Goal: Contribute content

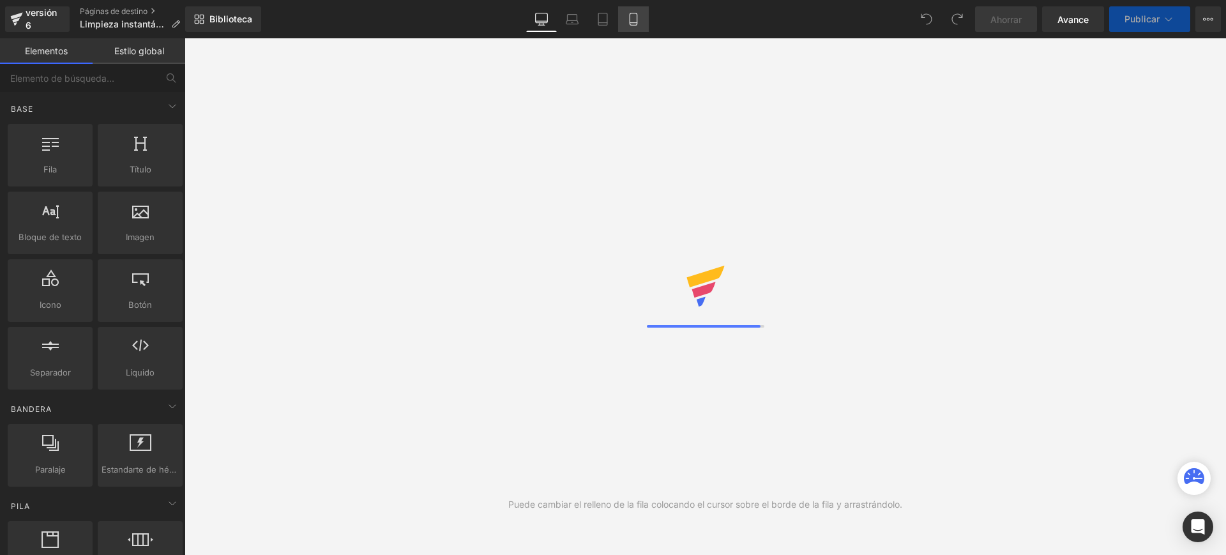
click at [631, 21] on icon at bounding box center [633, 19] width 13 height 13
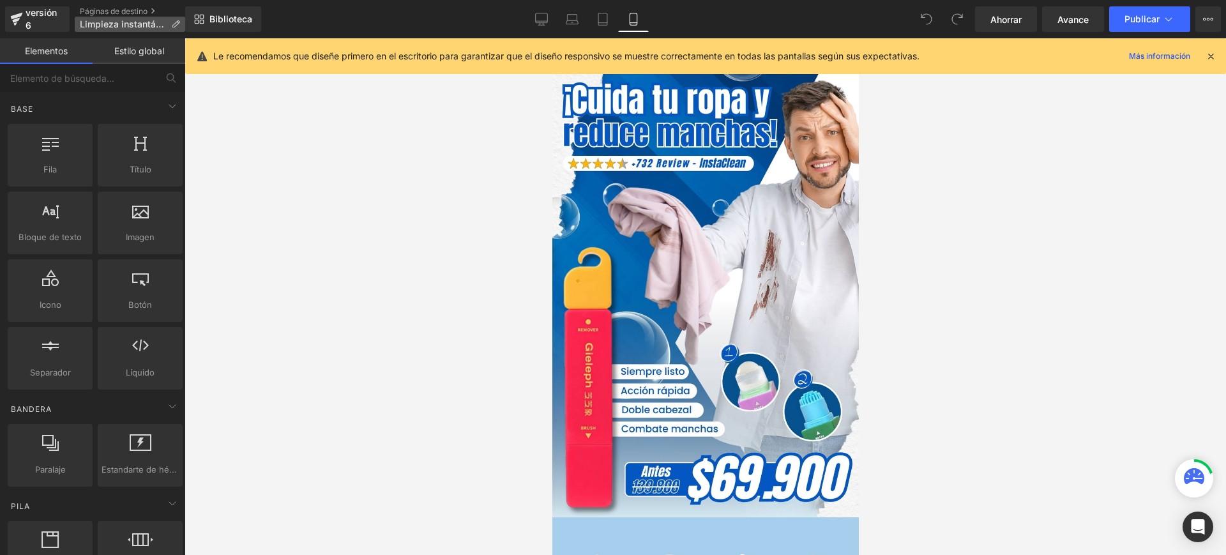
click at [131, 20] on font "Limpieza instantánea" at bounding box center [125, 24] width 91 height 11
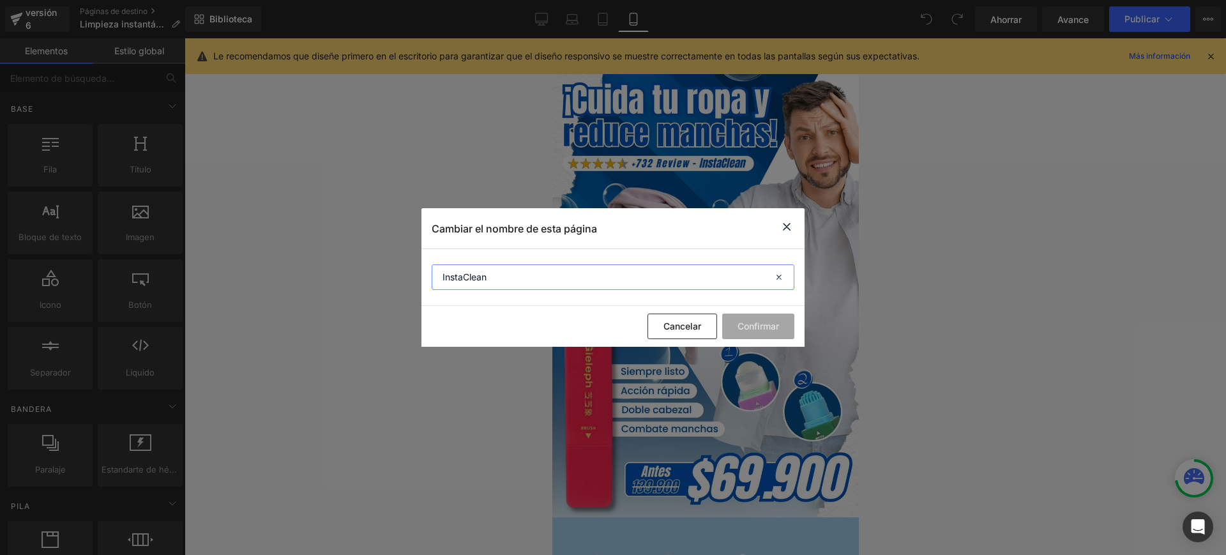
click at [442, 273] on input "InstaClean" at bounding box center [613, 277] width 363 height 26
type input "Limpiador InstaClean"
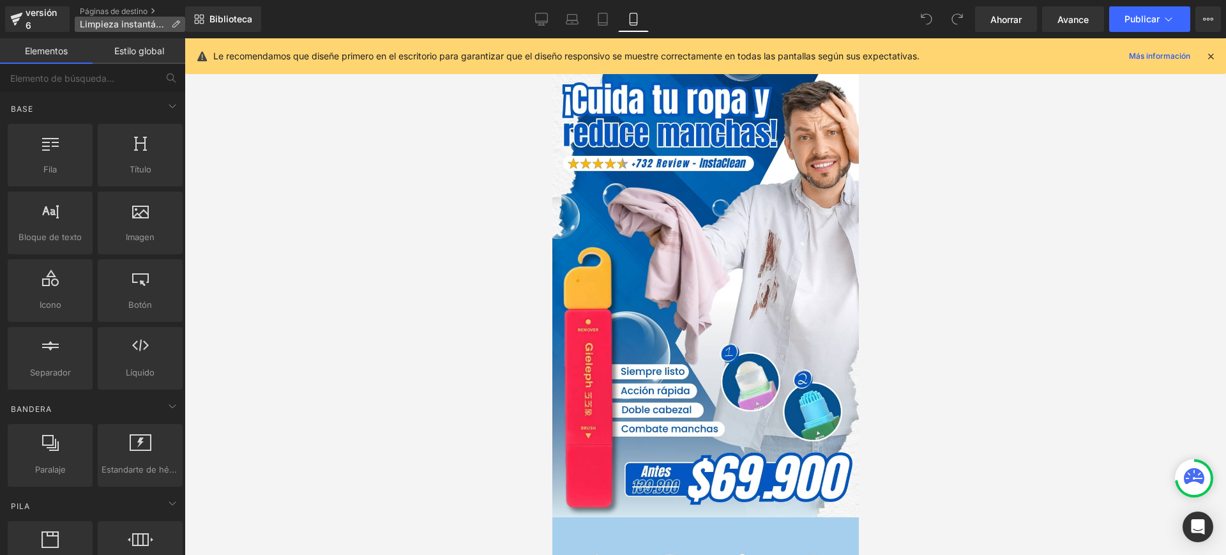
click at [141, 20] on font "Limpieza instantánea" at bounding box center [125, 24] width 91 height 11
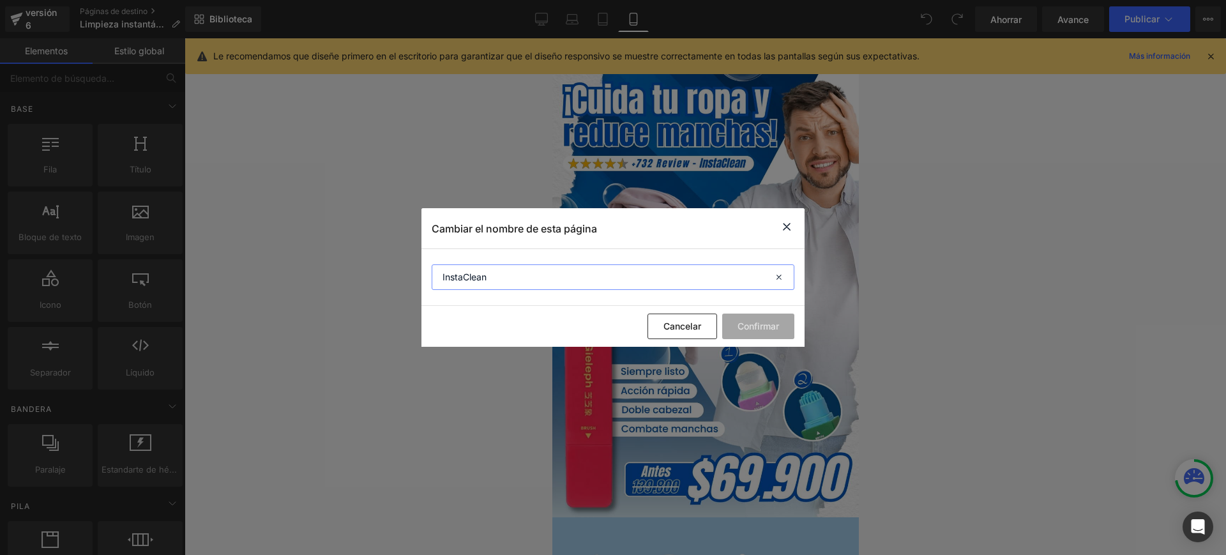
click at [494, 274] on input "InstaClean" at bounding box center [613, 277] width 363 height 26
paste input "®"
click at [445, 278] on input "InstaClean®" at bounding box center [613, 277] width 363 height 26
click at [586, 274] on input "Limpiador InstaClean®" at bounding box center [613, 277] width 363 height 26
type input "Limpiador InstaClean®"
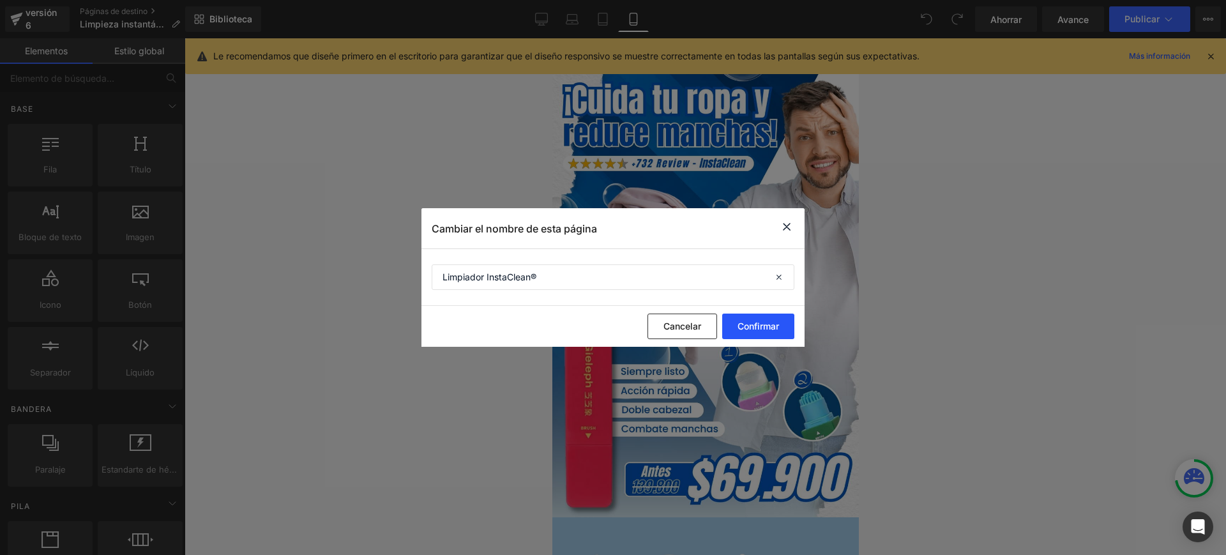
click at [762, 333] on button "Confirmar" at bounding box center [758, 327] width 72 height 26
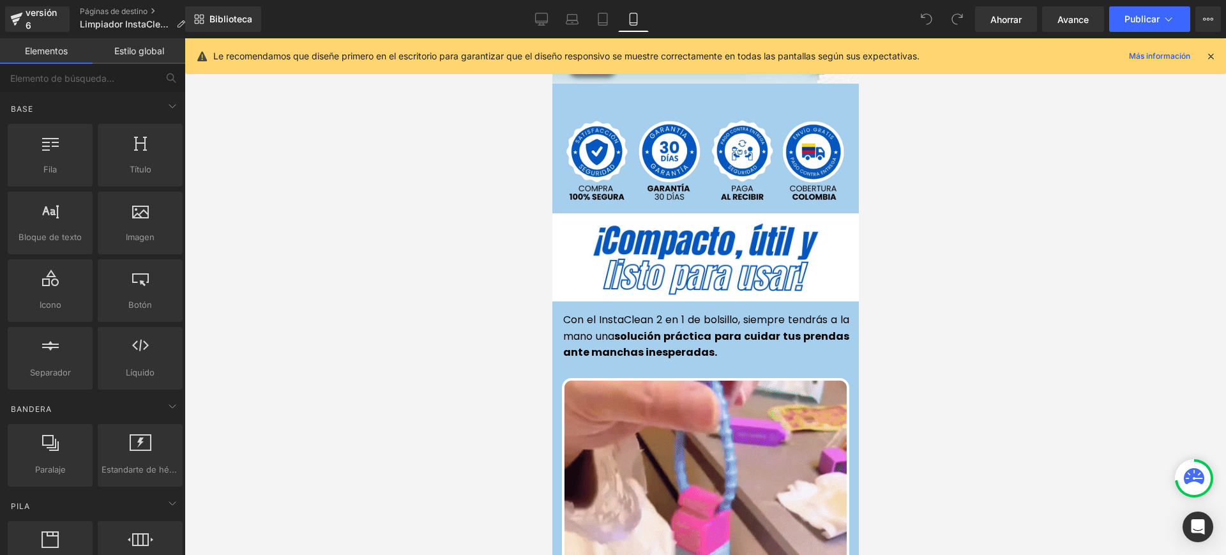
scroll to position [479, 0]
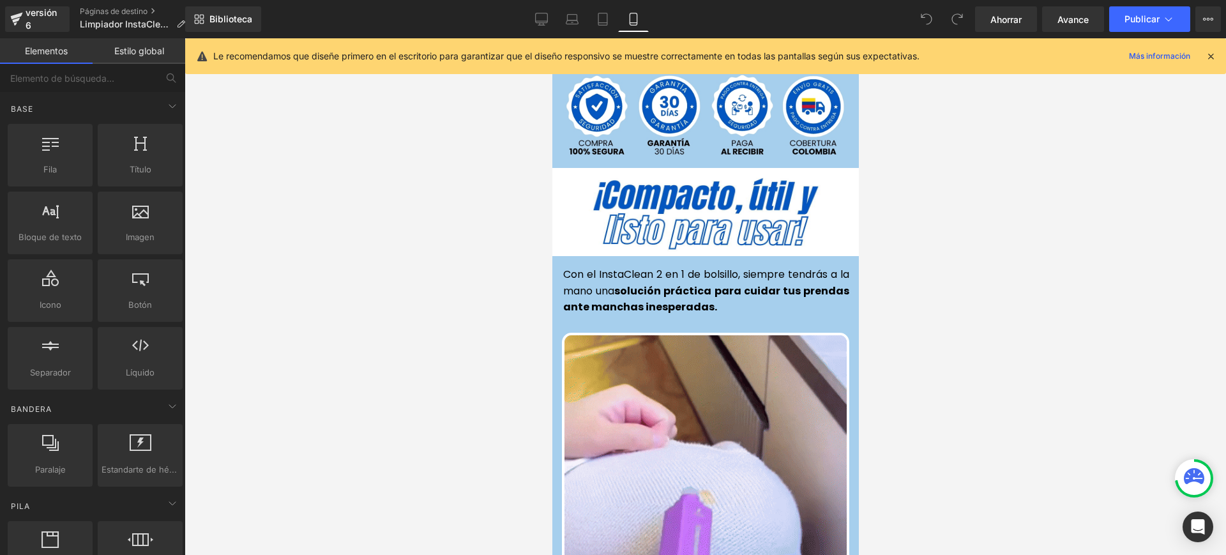
click at [664, 275] on div "Con el InstaClean 2 en 1 de bolsillo, siempre tendrás a la mano una solución pr…" at bounding box center [704, 297] width 287 height 71
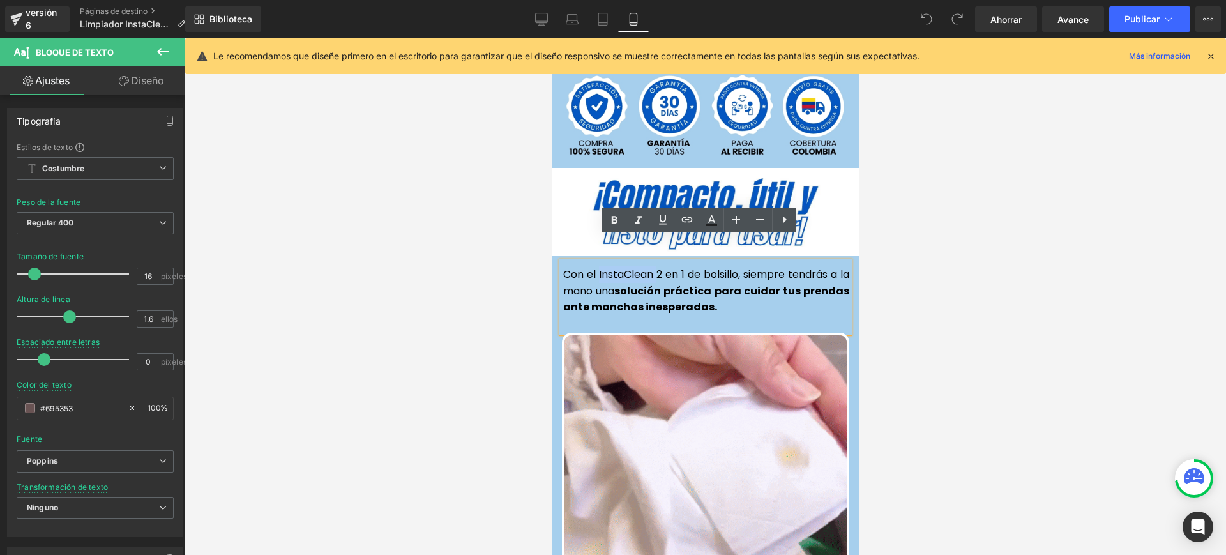
drag, startPoint x: 627, startPoint y: 254, endPoint x: 591, endPoint y: 249, distance: 36.0
click at [591, 267] on font "Con el InstaClean 2 en 1 de bolsillo, siempre tendrás a la mano una" at bounding box center [706, 282] width 286 height 31
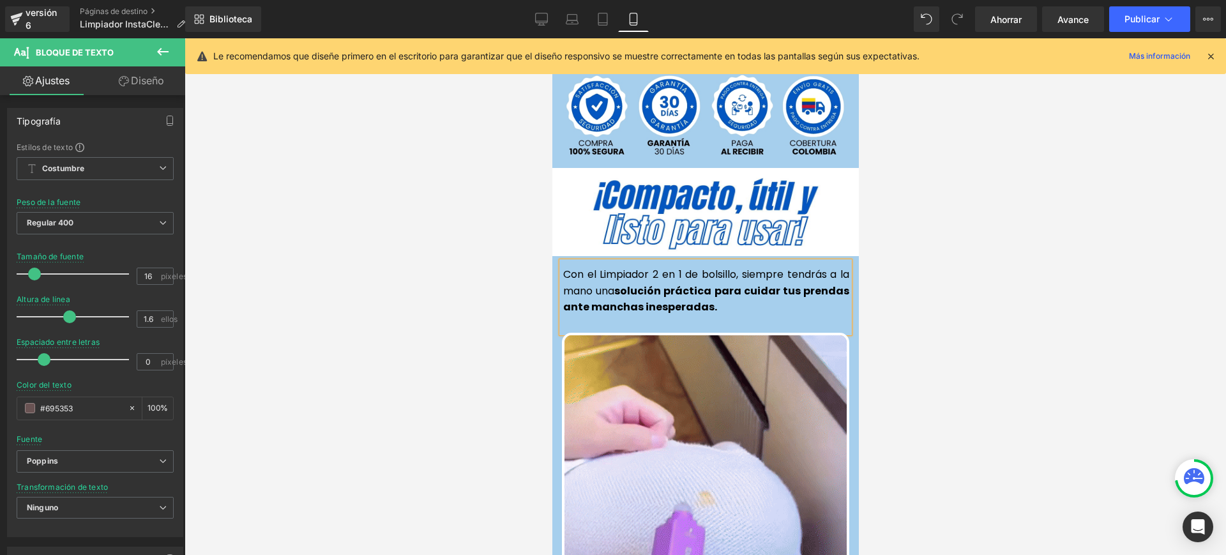
drag, startPoint x: 729, startPoint y: 245, endPoint x: 753, endPoint y: 294, distance: 55.4
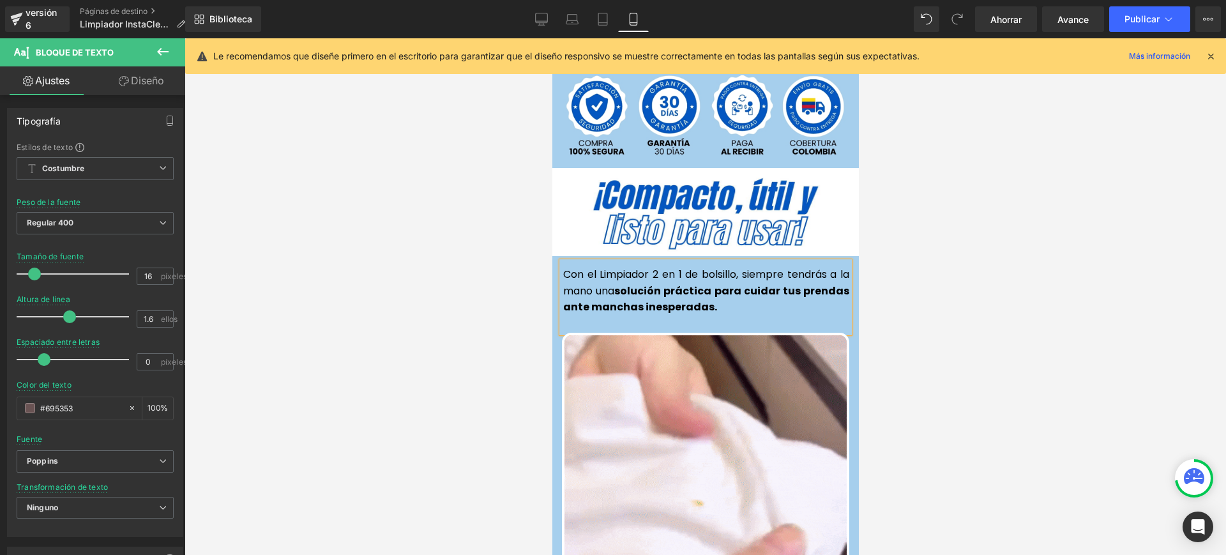
click at [729, 267] on font "Con el Limpiador 2 en 1 de bolsillo, siempre tendrás a la mano una" at bounding box center [706, 282] width 286 height 31
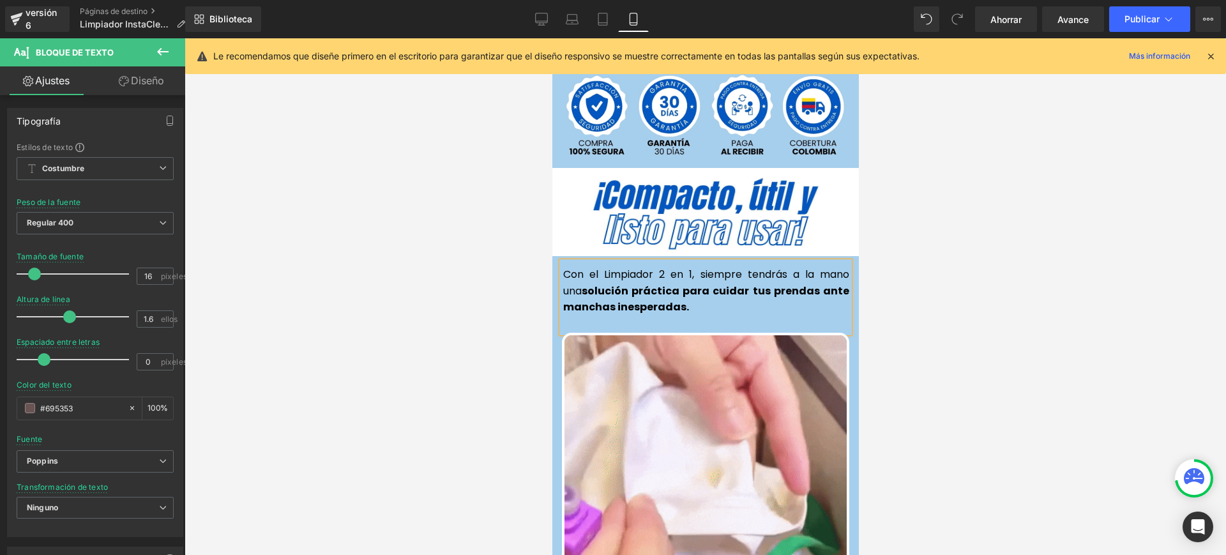
click at [1001, 345] on div at bounding box center [706, 296] width 1042 height 517
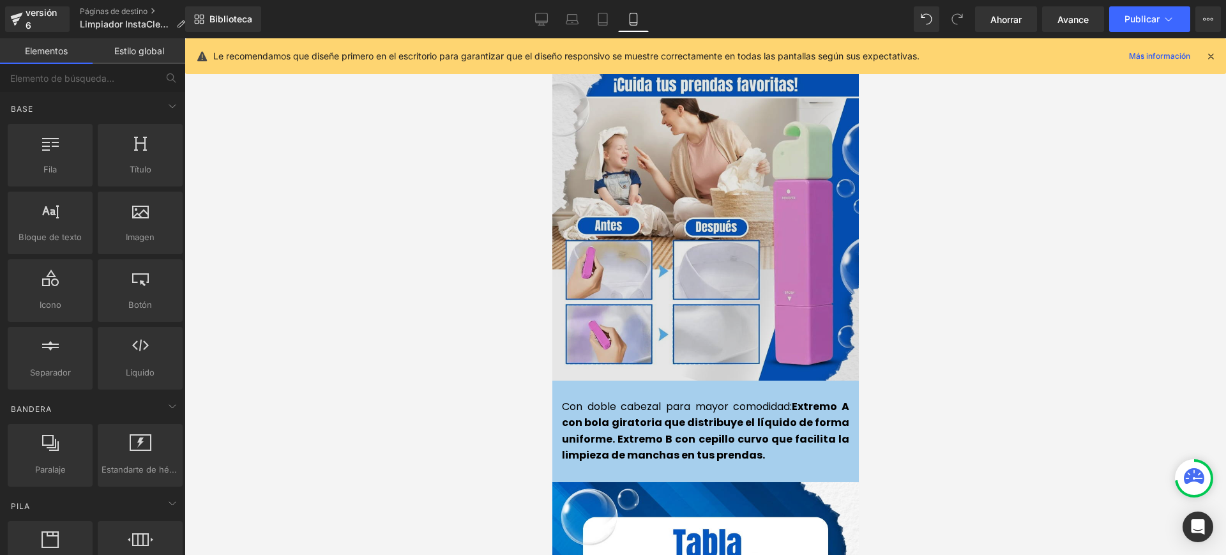
scroll to position [1357, 0]
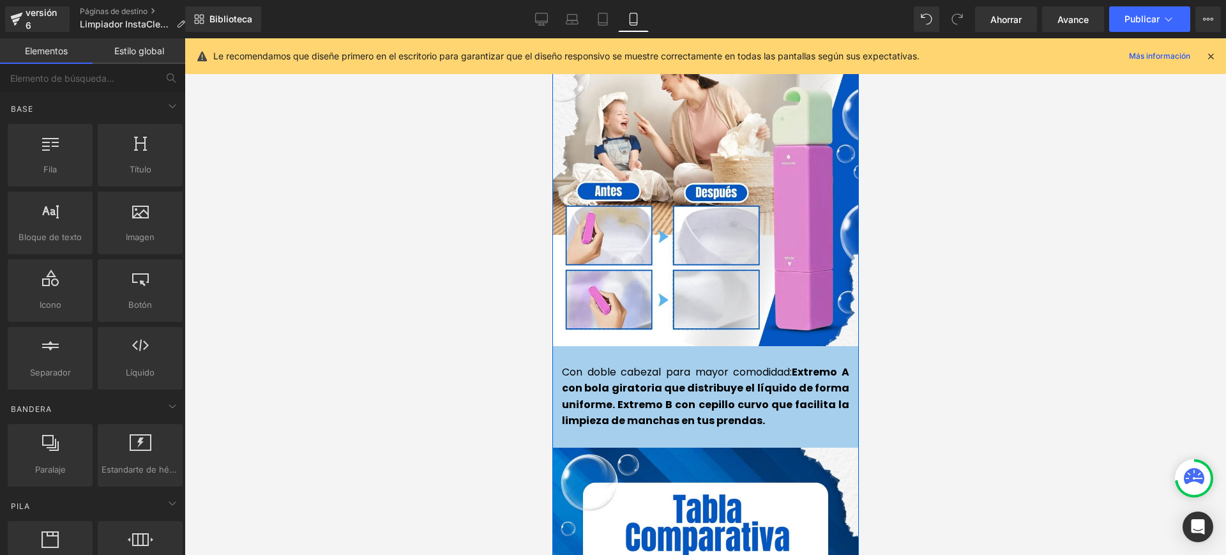
click at [763, 381] on font "Extremo A con bola giratoria que distribuye el líquido de forma uniforme. Extre…" at bounding box center [704, 397] width 287 height 64
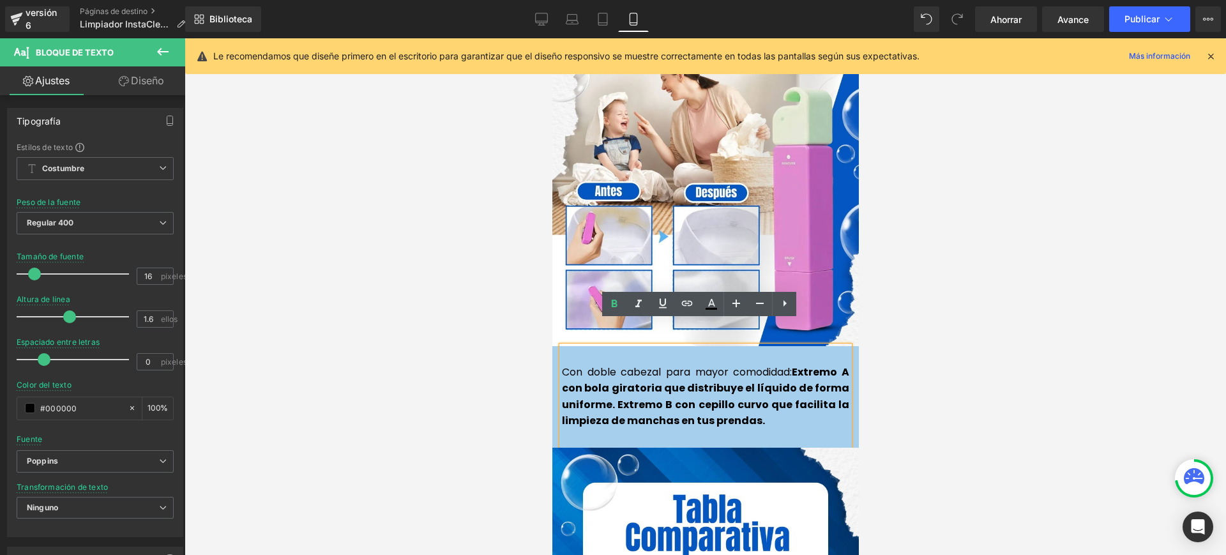
click at [828, 381] on font "Extremo A con bola giratoria que distribuye el líquido de forma uniforme. Extre…" at bounding box center [704, 397] width 287 height 64
drag, startPoint x: 782, startPoint y: 346, endPoint x: 556, endPoint y: 344, distance: 225.5
click at [561, 365] on font "Con doble cabezal para mayor comodidad:" at bounding box center [676, 372] width 230 height 15
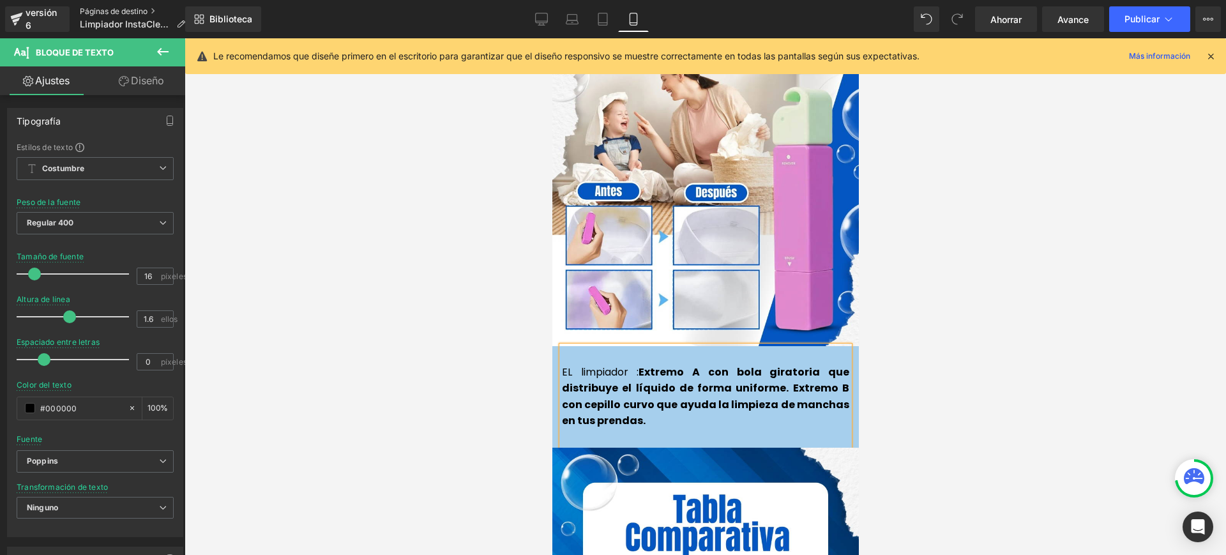
click at [119, 11] on font "Páginas de destino" at bounding box center [114, 11] width 68 height 10
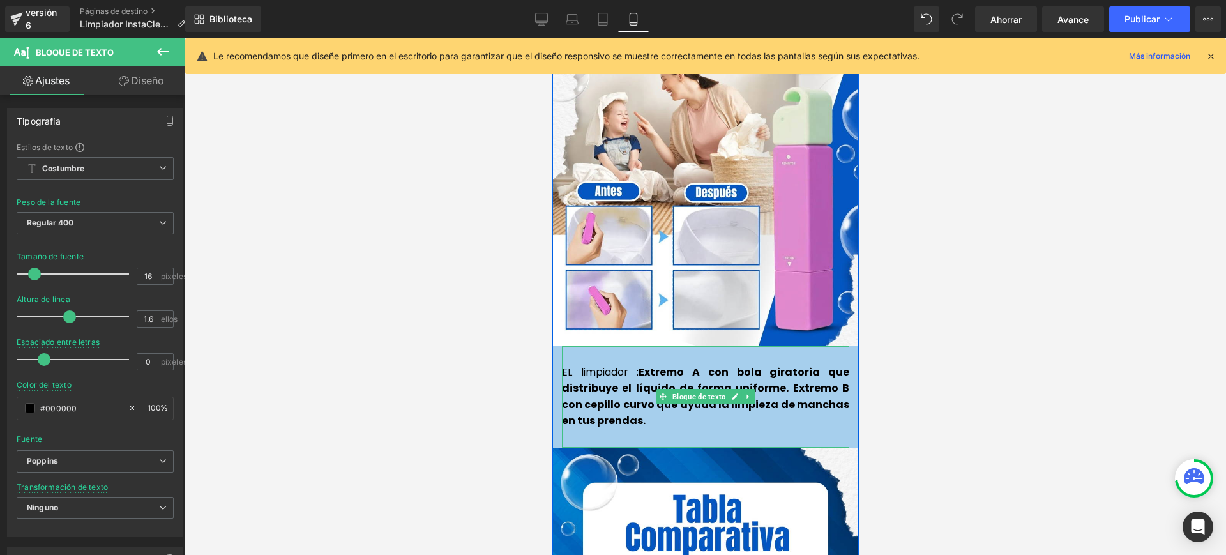
click at [625, 365] on font "EL limpiador :" at bounding box center [599, 372] width 77 height 15
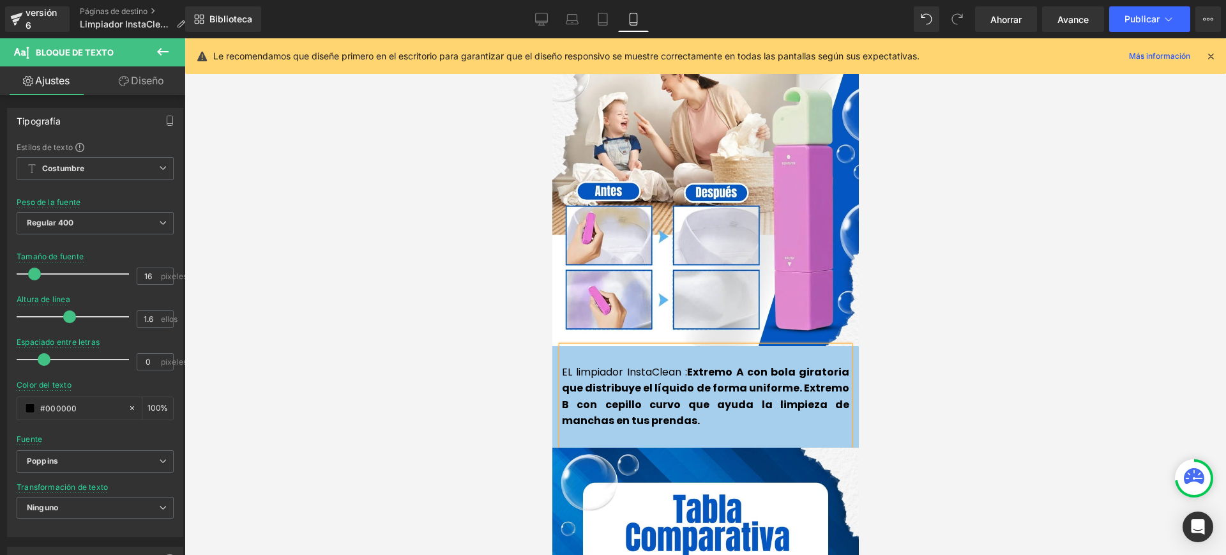
click at [952, 505] on div at bounding box center [706, 296] width 1042 height 517
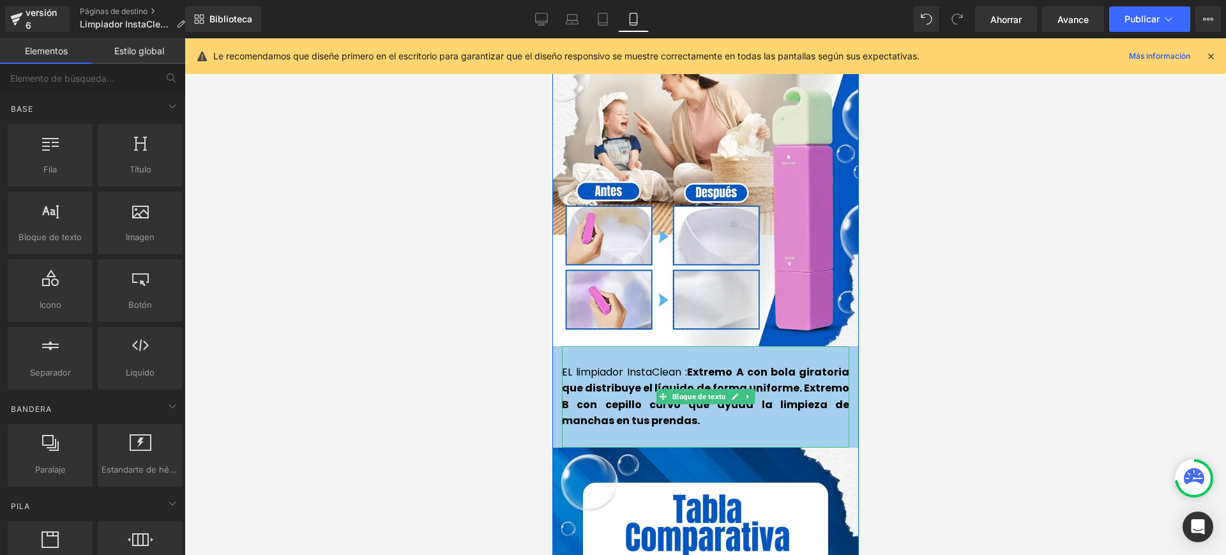
click at [680, 365] on font "EL limpiador InstaClean :" at bounding box center [623, 372] width 125 height 15
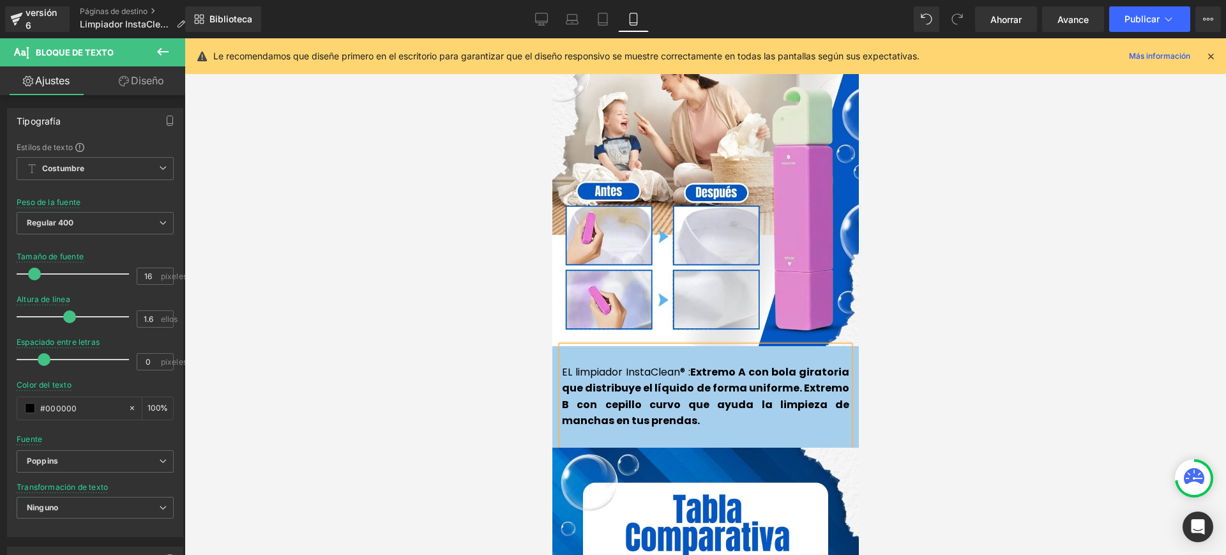
click at [687, 365] on font "EL limpiador InstaClean® :" at bounding box center [625, 372] width 128 height 15
drag, startPoint x: 686, startPoint y: 350, endPoint x: 701, endPoint y: 373, distance: 27.6
click at [686, 365] on font "EL limpiador InstaClean® :" at bounding box center [625, 372] width 128 height 15
drag, startPoint x: 734, startPoint y: 346, endPoint x: 690, endPoint y: 347, distance: 43.5
click at [690, 365] on font "Extremo A con bola giratoria que distribuye el líquido de forma uniforme. Extre…" at bounding box center [704, 397] width 287 height 64
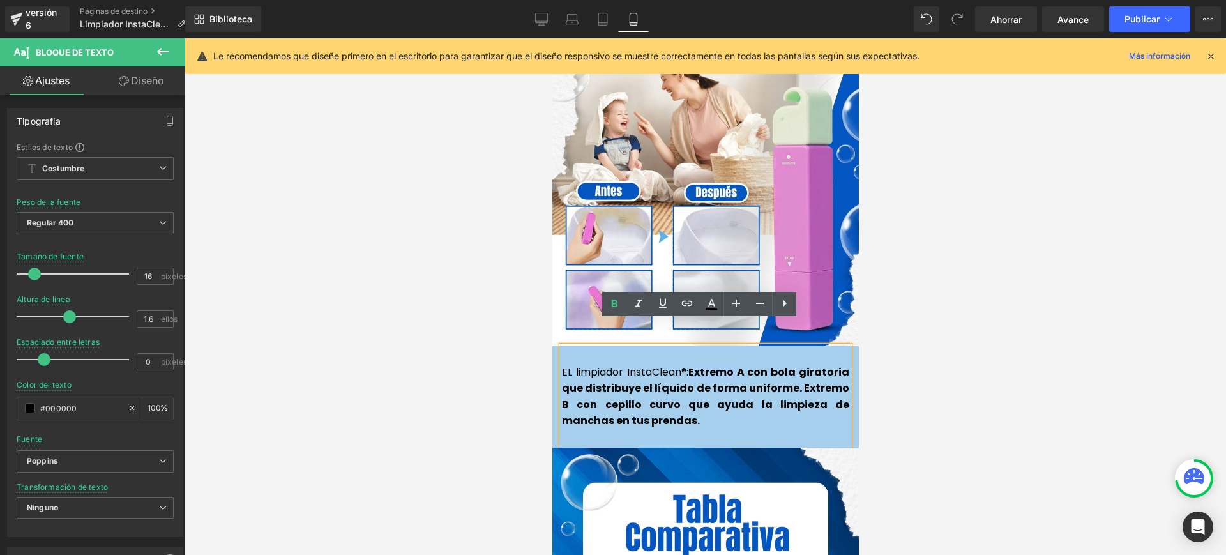
click at [745, 365] on font "Extremo A con bola giratoria que distribuye el líquido de forma uniforme. Extre…" at bounding box center [704, 397] width 287 height 64
click at [765, 365] on font "Extremo A con bola giratoria que distribuye el líquido de forma uniforme. Extre…" at bounding box center [704, 397] width 287 height 64
click at [574, 379] on font "Extremo A su bola giratoria que distribuye el líquido de forma uniforme. Extrem…" at bounding box center [704, 397] width 287 height 64
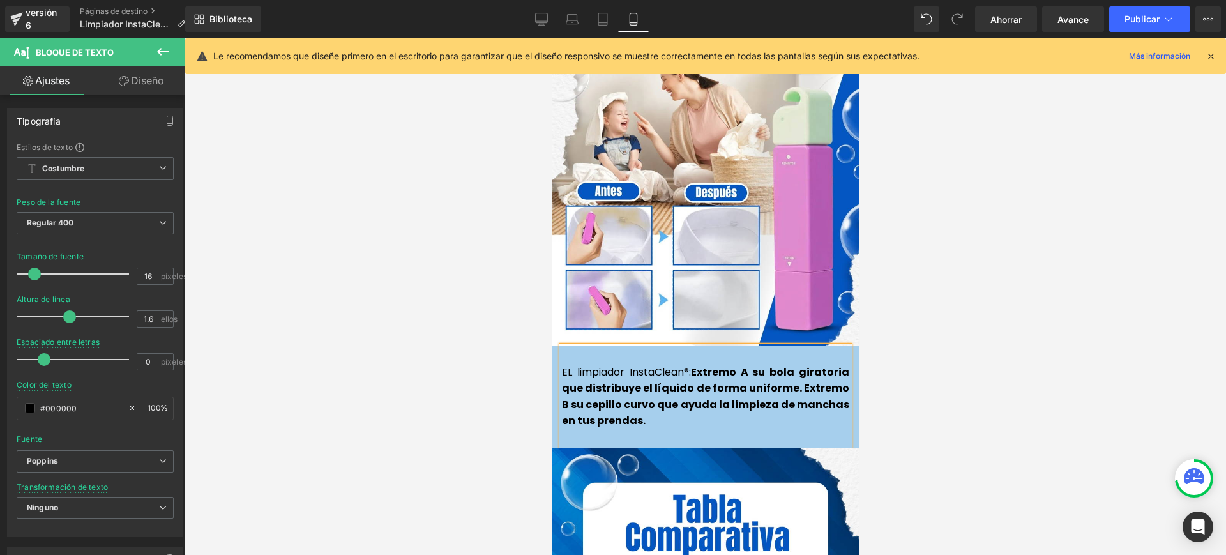
click at [644, 402] on p "EL limpiador InstaClean®: Extremo A su bola giratoria que distribuye el líquido…" at bounding box center [704, 396] width 287 height 65
click at [963, 410] on div at bounding box center [706, 296] width 1042 height 517
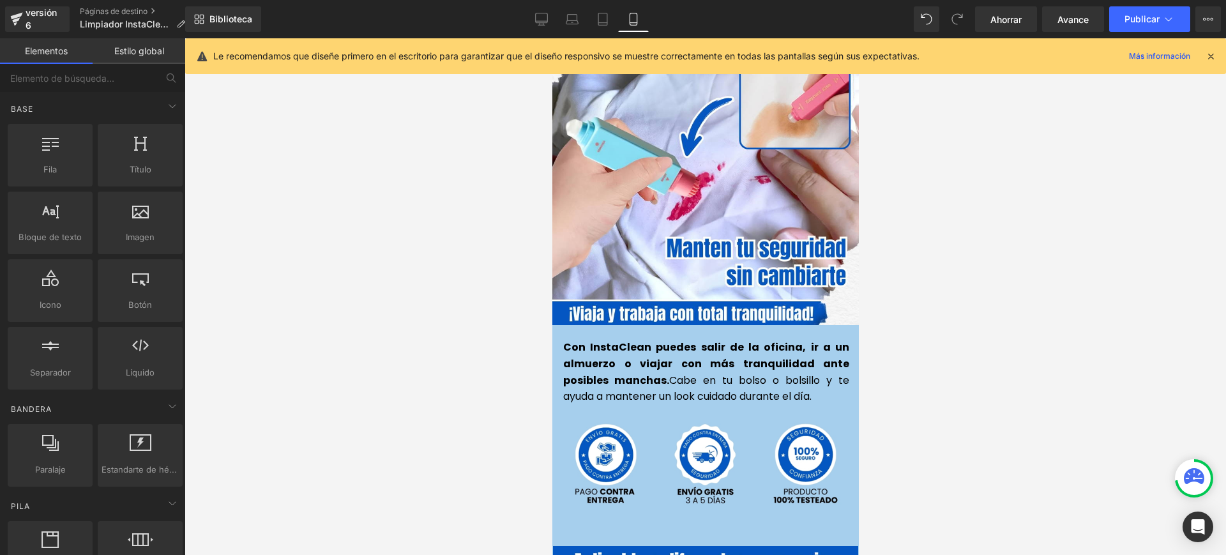
scroll to position [2954, 0]
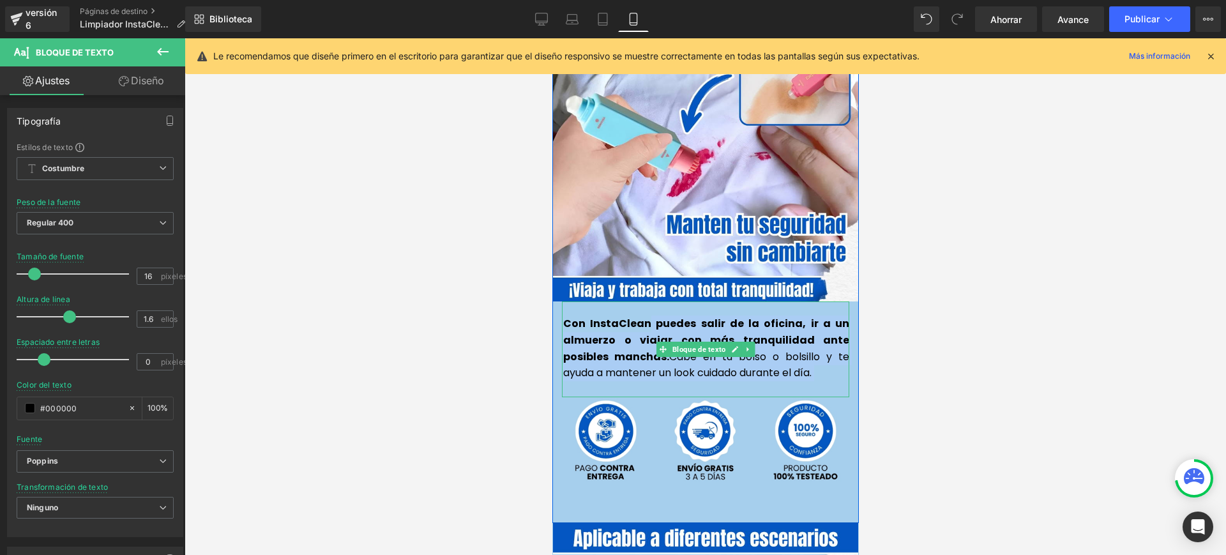
drag, startPoint x: 627, startPoint y: 294, endPoint x: 556, endPoint y: 298, distance: 70.4
click at [561, 301] on div "Con InstaClean puedes salir de la oficina, ir a un almuerzo o viajar con más tr…" at bounding box center [704, 348] width 287 height 95
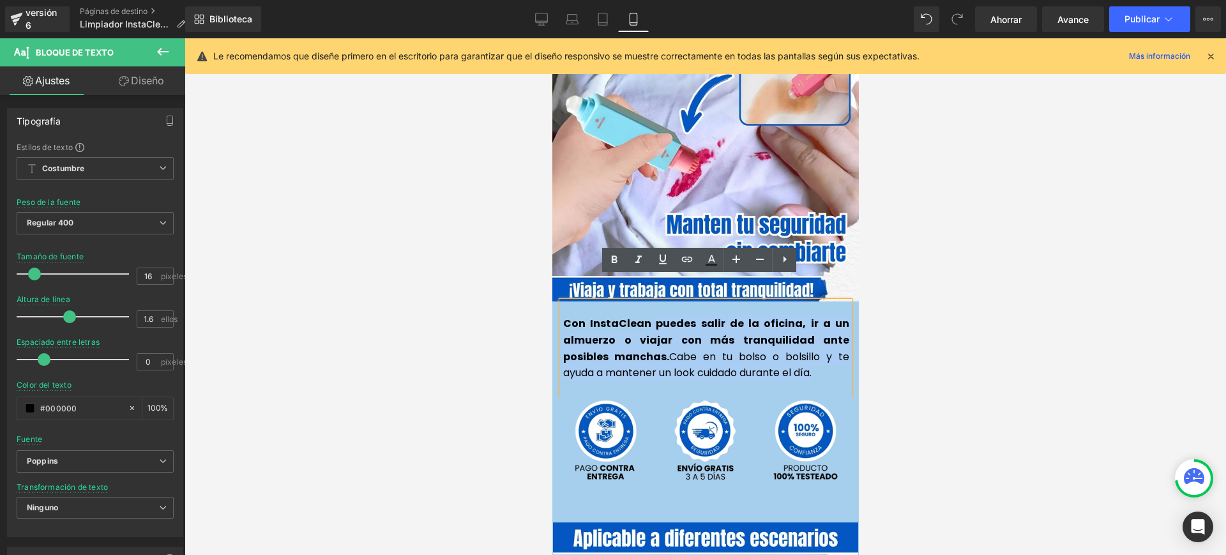
click at [608, 301] on div "Con InstaClean puedes salir de la oficina, ir a un almuerzo o viajar con más tr…" at bounding box center [704, 348] width 287 height 95
drag, startPoint x: 625, startPoint y: 303, endPoint x: 558, endPoint y: 296, distance: 67.4
click at [563, 316] on font "Con InstaClean puedes salir de la oficina, ir a un almuerzo o viajar con más tr…" at bounding box center [706, 339] width 286 height 47
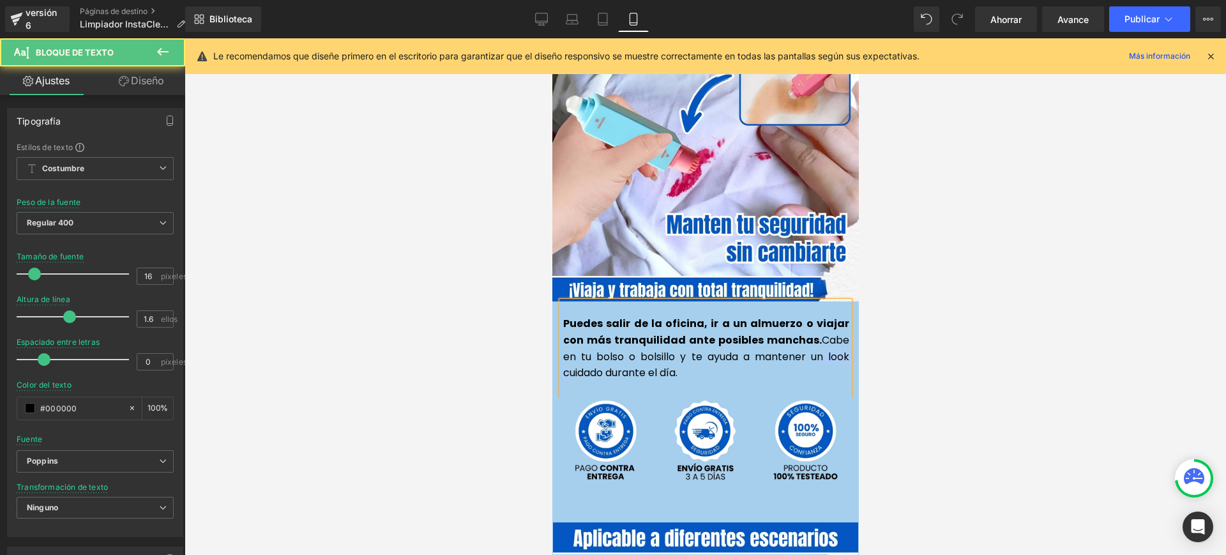
drag, startPoint x: 800, startPoint y: 335, endPoint x: 763, endPoint y: 336, distance: 37.1
click at [763, 336] on font "Cabe en tu bolso o bolsillo y te ayuda a mantener un look cuidado durante el dí…" at bounding box center [706, 356] width 286 height 47
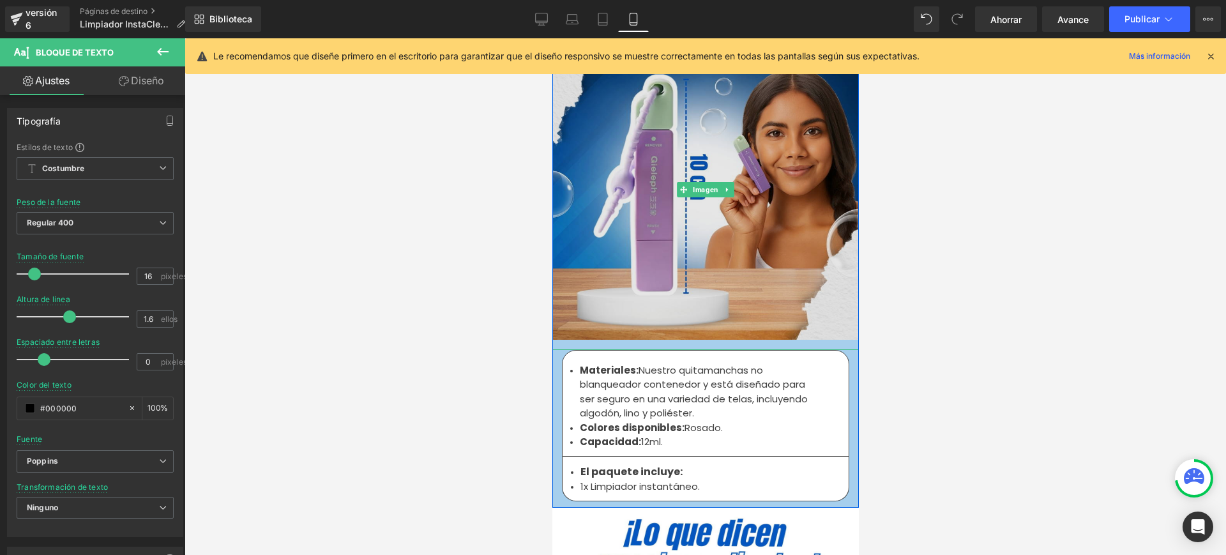
scroll to position [4152, 0]
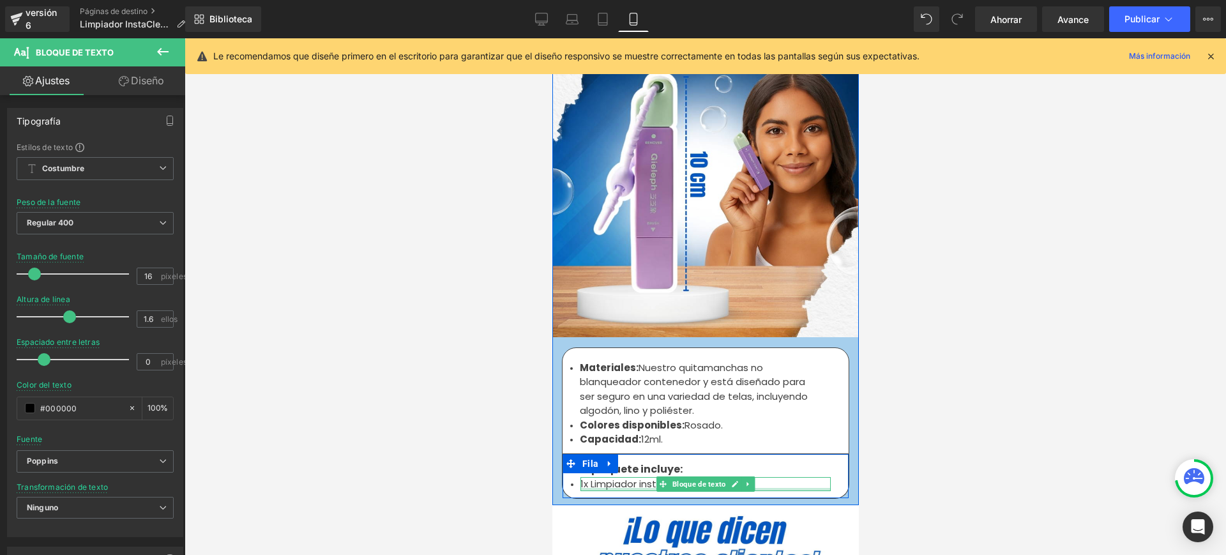
click at [582, 477] on font "1x Limpiador instantáneo." at bounding box center [639, 483] width 119 height 13
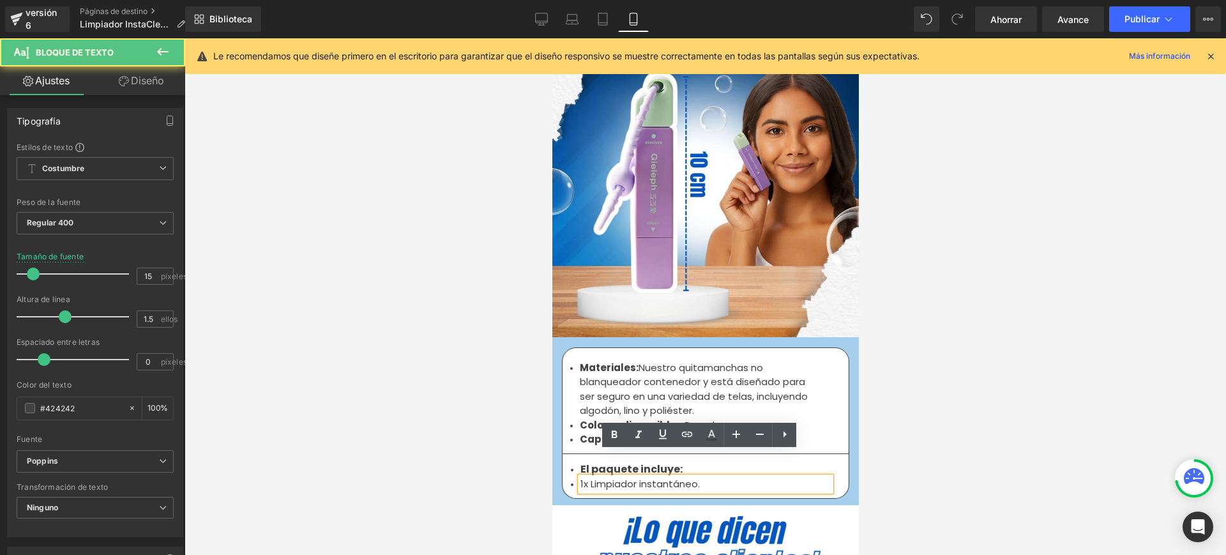
click at [580, 477] on font "1x Limpiador instantáneo." at bounding box center [639, 483] width 119 height 13
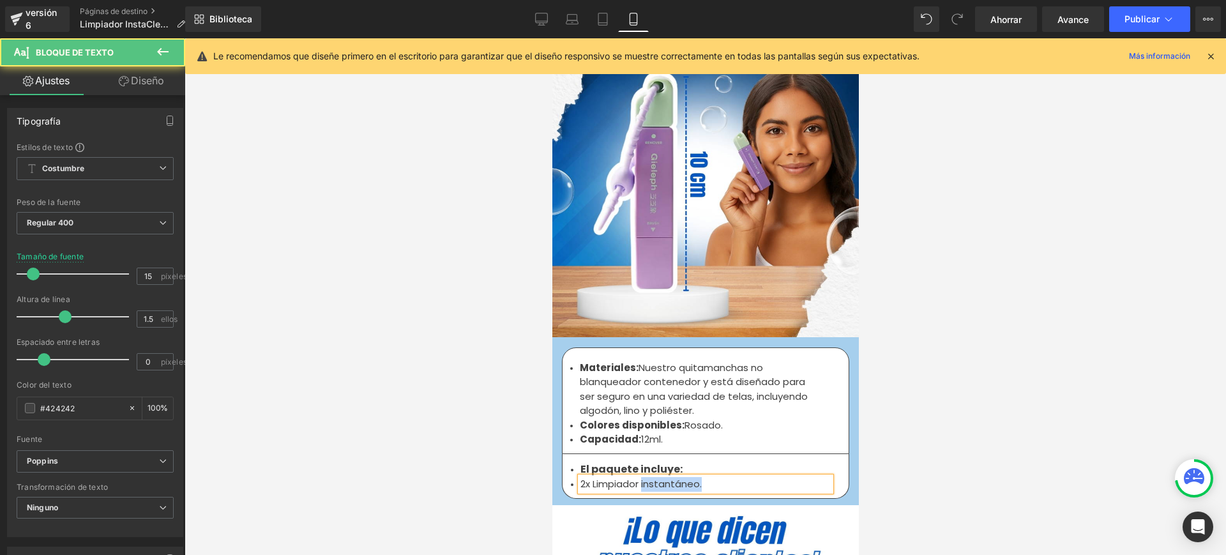
drag, startPoint x: 637, startPoint y: 462, endPoint x: 736, endPoint y: 458, distance: 98.4
click at [736, 477] on li "2x Limpiador instantáneo." at bounding box center [705, 484] width 250 height 15
click at [698, 477] on li "2x Limpiador InstaClean" at bounding box center [705, 484] width 250 height 15
click at [989, 395] on div at bounding box center [706, 296] width 1042 height 517
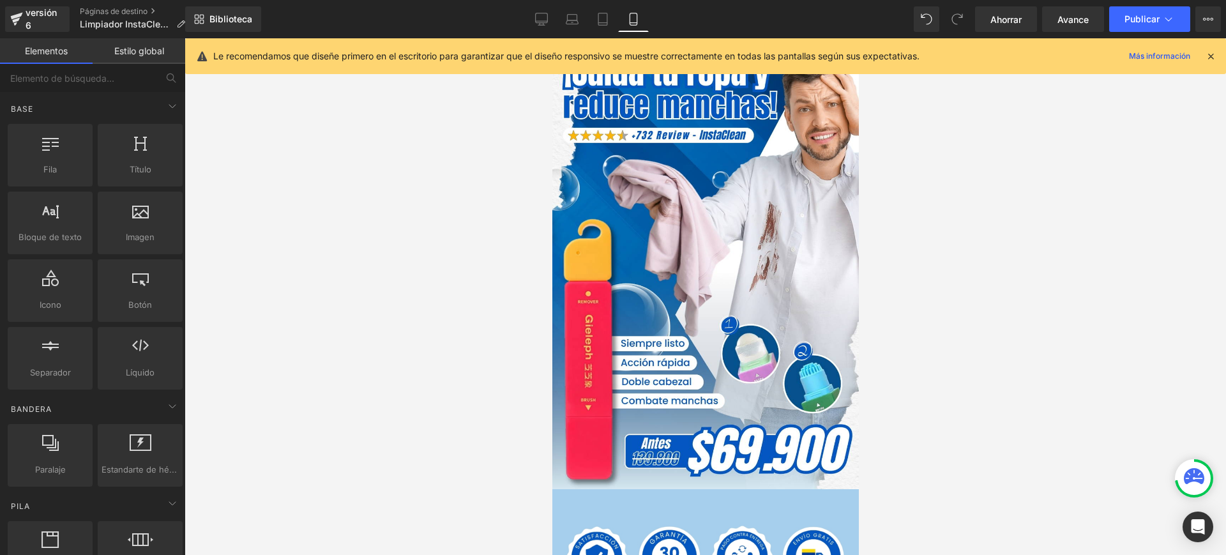
scroll to position [0, 0]
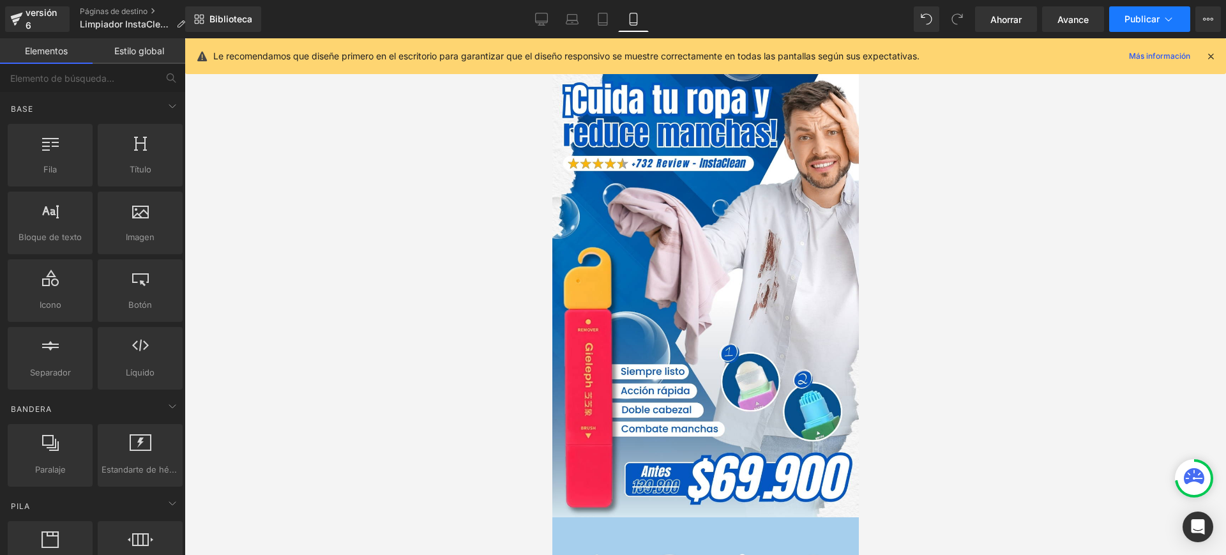
click at [1161, 15] on button "Publicar" at bounding box center [1149, 19] width 81 height 26
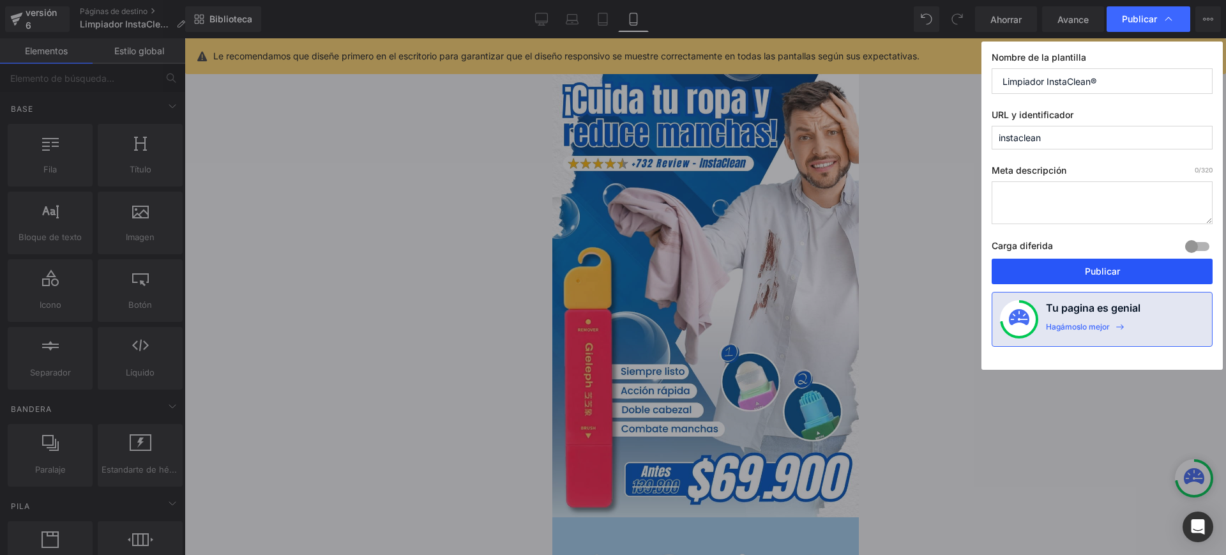
click at [1111, 272] on font "Publicar" at bounding box center [1102, 271] width 35 height 11
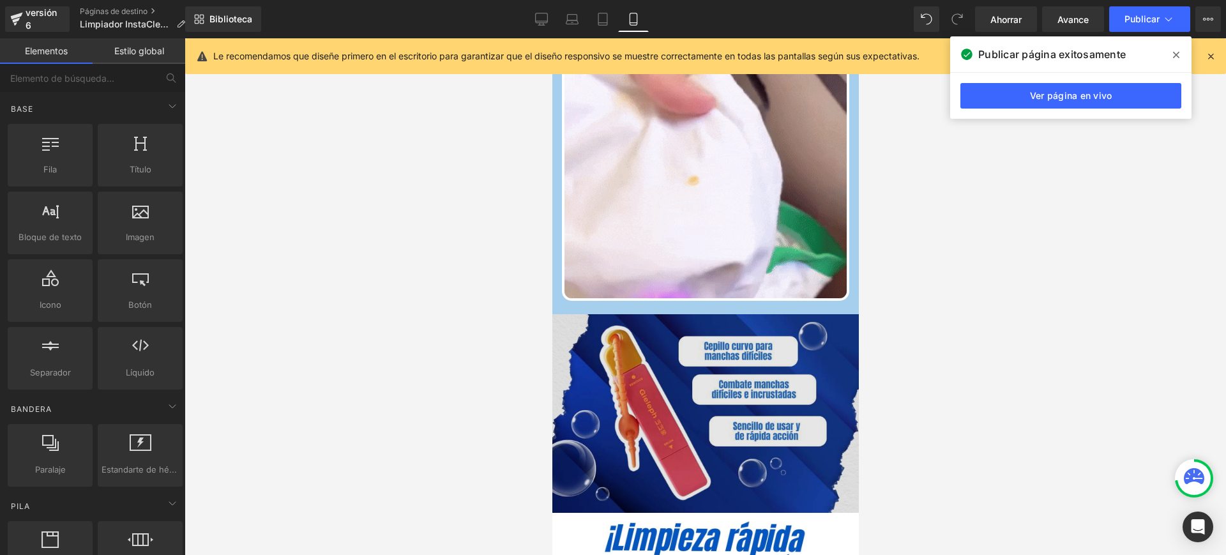
scroll to position [1118, 0]
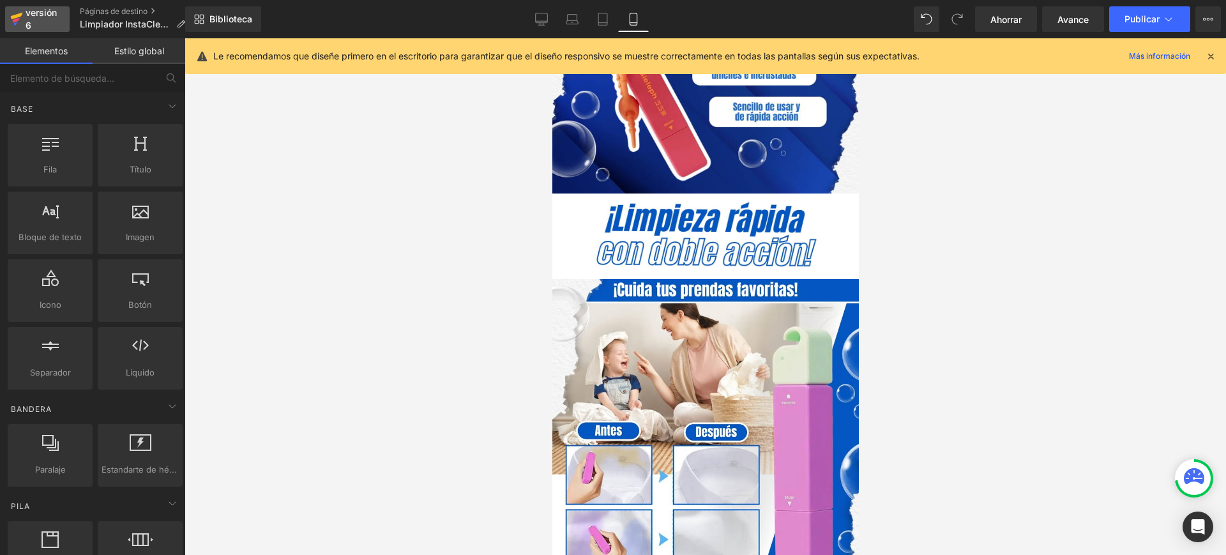
click at [32, 8] on font "versión 6" at bounding box center [41, 19] width 31 height 24
